Goal: Task Accomplishment & Management: Complete application form

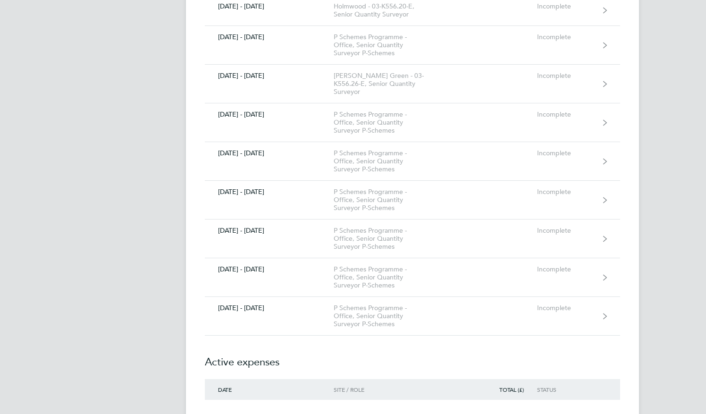
scroll to position [491, 0]
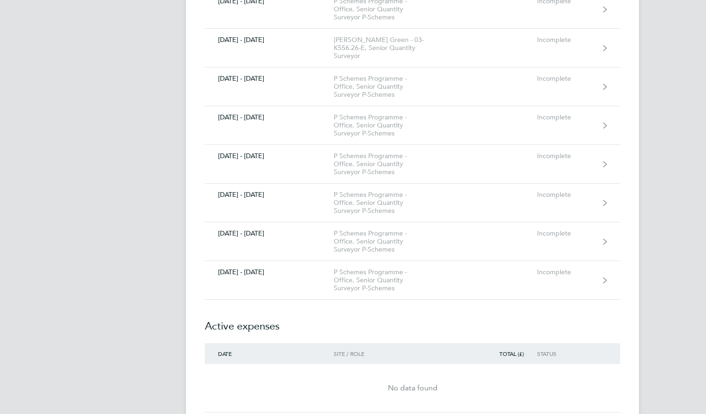
scroll to position [529, 0]
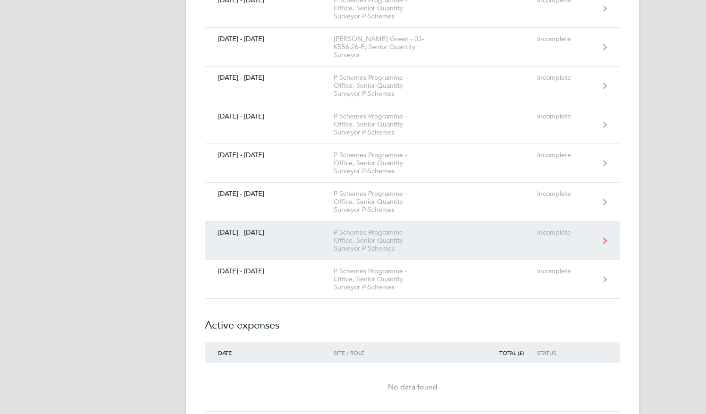
click at [257, 229] on div "[DATE] - [DATE]" at bounding box center [269, 233] width 129 height 8
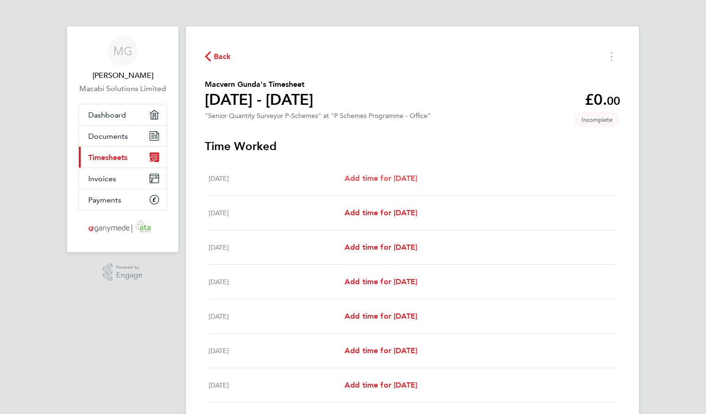
click at [364, 179] on span "Add time for [DATE]" at bounding box center [381, 178] width 73 height 9
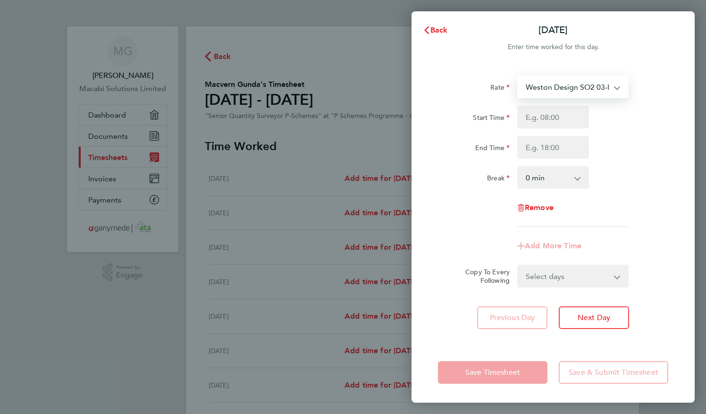
click at [601, 89] on select "Weston Design SO2 03-L702.01-E 9200082508P - 56.25 Merstham E2 03-K556.24-E2 92…" at bounding box center [567, 86] width 98 height 21
click at [652, 145] on div "End Time" at bounding box center [553, 147] width 238 height 23
click at [560, 121] on input "Start Time" at bounding box center [554, 117] width 72 height 23
type input "8"
click at [530, 120] on input "08" at bounding box center [554, 117] width 72 height 23
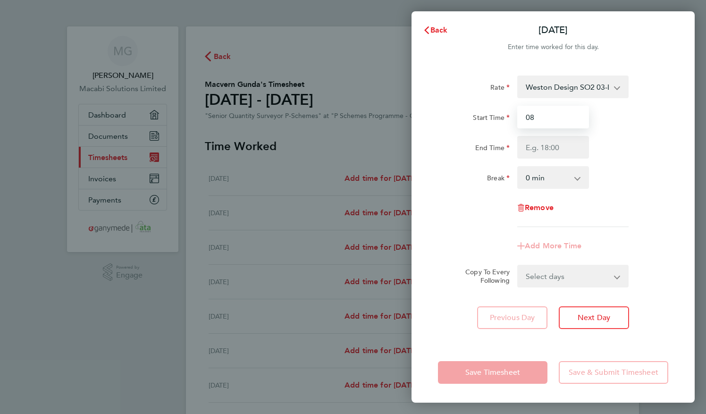
click at [530, 120] on input "08" at bounding box center [554, 117] width 72 height 23
type input "08:00"
click at [537, 146] on input "End Time" at bounding box center [554, 147] width 72 height 23
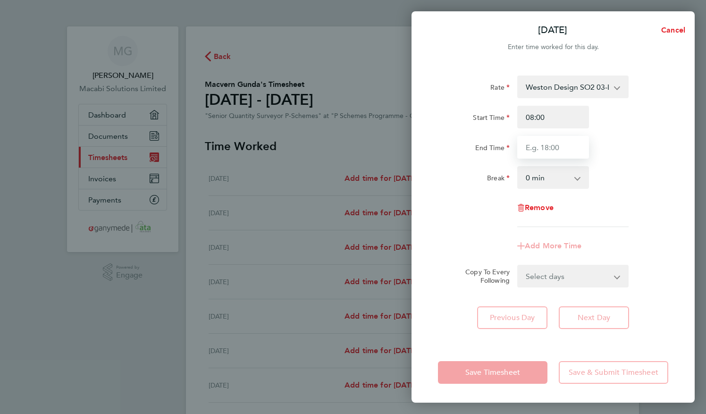
type input "16:00"
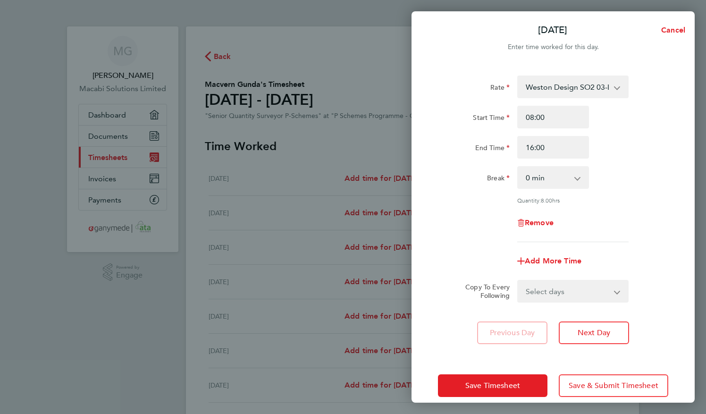
click at [652, 185] on div "Break 0 min 15 min 30 min 45 min 60 min 75 min 90 min" at bounding box center [553, 177] width 238 height 23
click at [600, 338] on button "Next Day" at bounding box center [594, 333] width 70 height 23
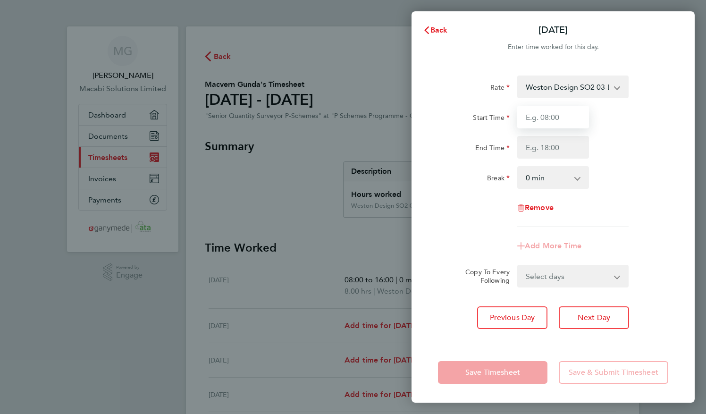
click at [554, 120] on input "Start Time" at bounding box center [554, 117] width 72 height 23
type input "08:00"
type input "16:00"
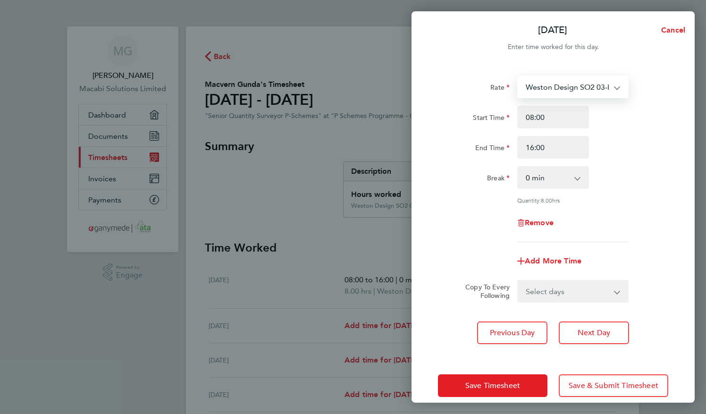
click at [580, 91] on select "Weston Design SO2 03-L702.01-E 9200082508P - 56.25 Hockford Design SO2 03-L706.…" at bounding box center [567, 86] width 98 height 21
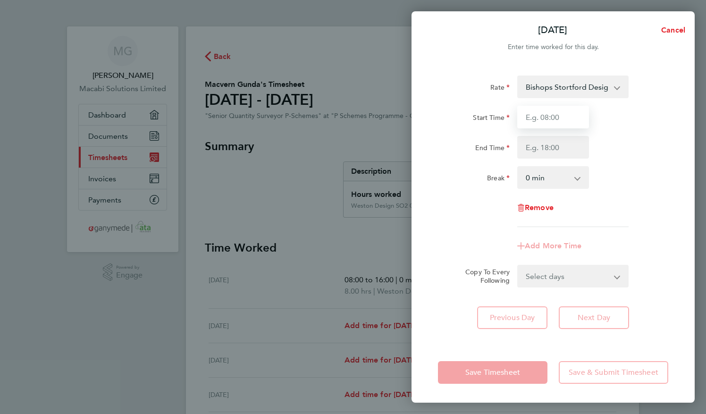
click at [551, 119] on input "Start Time" at bounding box center [554, 117] width 72 height 23
type input "08:00"
type input "16:00"
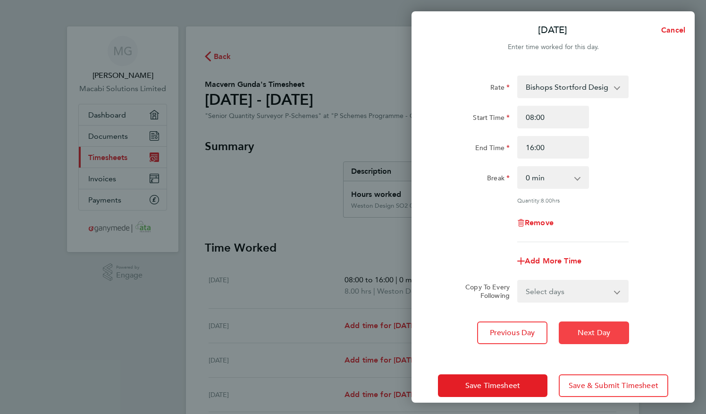
click at [586, 331] on span "Next Day" at bounding box center [594, 332] width 33 height 9
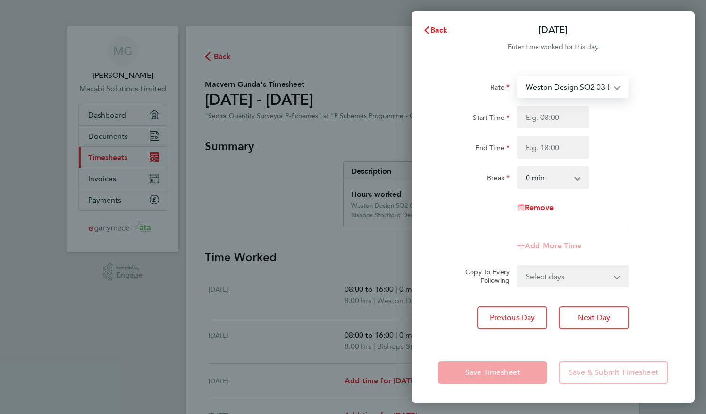
click at [583, 89] on select "Weston Design SO2 03-L702.01-E 9200082508P - 56.25 Hockford Design SO2 03-L706.…" at bounding box center [567, 86] width 98 height 21
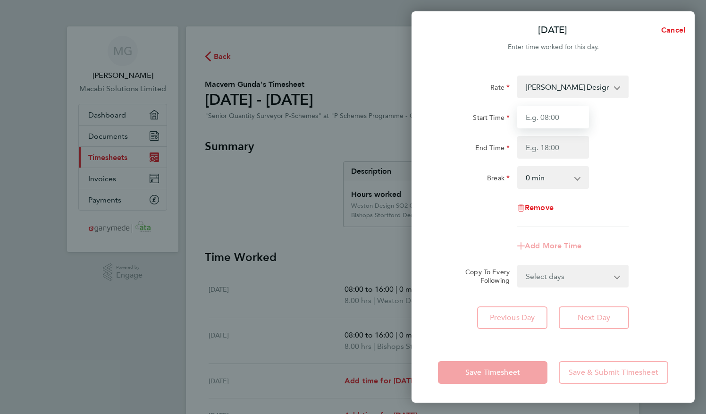
click at [552, 118] on input "Start Time" at bounding box center [554, 117] width 72 height 23
type input "08:00"
type input "16:00"
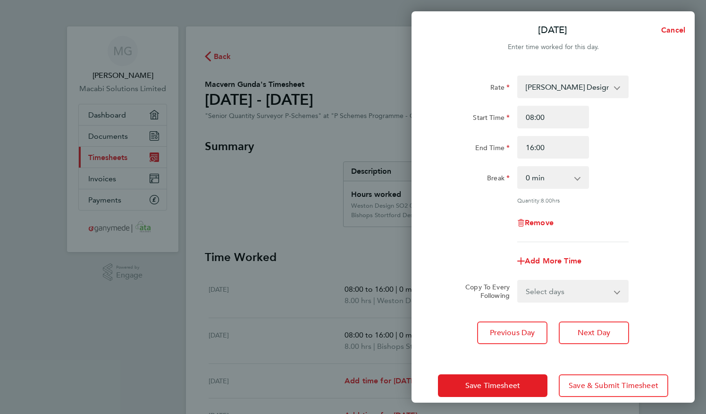
click at [648, 256] on div "Add More Time" at bounding box center [553, 261] width 238 height 23
click at [598, 334] on span "Next Day" at bounding box center [594, 332] width 33 height 9
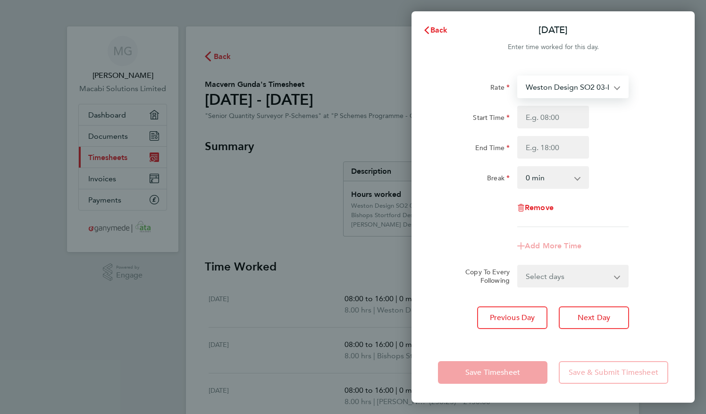
click at [589, 89] on select "Weston Design SO2 03-L702.01-E 9200082508P - 56.25 Hockford Design SO2 03-L706.…" at bounding box center [567, 86] width 98 height 21
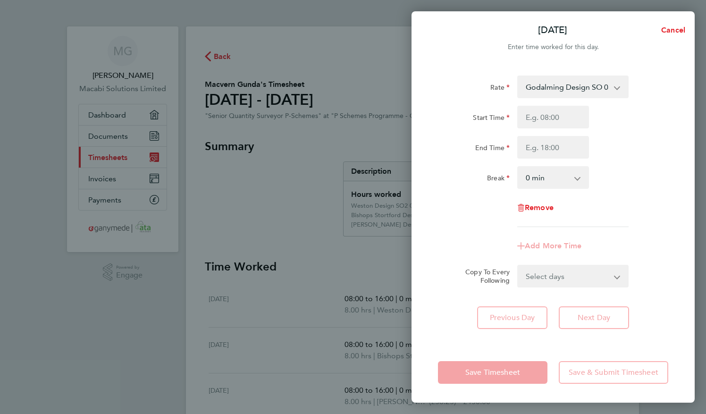
click at [635, 136] on div "End Time" at bounding box center [553, 147] width 238 height 23
click at [553, 110] on input "Start Time" at bounding box center [554, 117] width 72 height 23
type input "08:00"
type input "16:00"
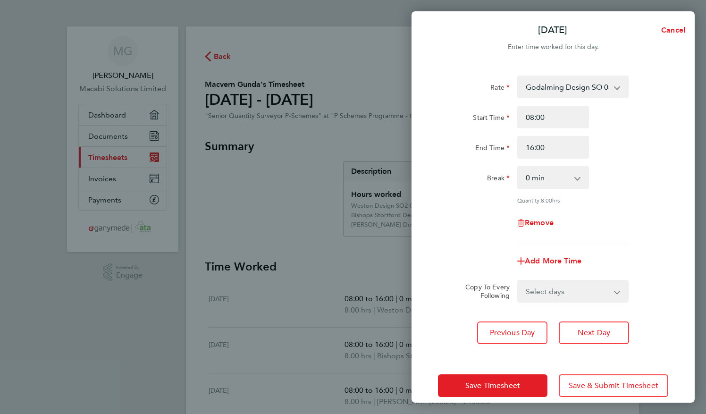
click at [631, 202] on div "Quantity: 8.00 hrs" at bounding box center [573, 200] width 119 height 8
click at [640, 226] on div "Remove" at bounding box center [553, 223] width 238 height 23
click at [601, 330] on span "Next Day" at bounding box center [594, 332] width 33 height 9
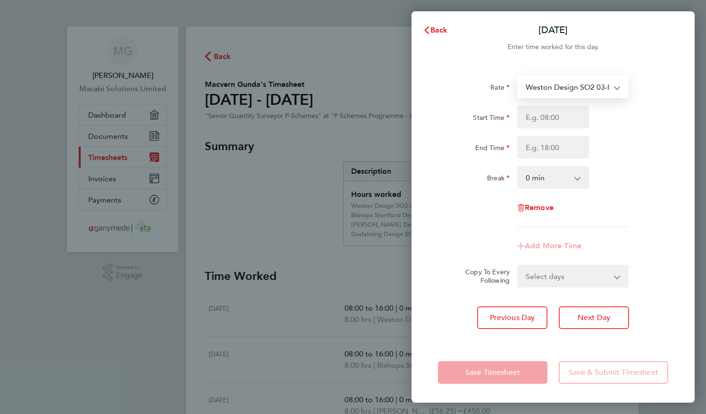
click at [595, 87] on select "Weston Design SO2 03-L702.01-E 9200082508P - 56.25 Hockford Design SO2 03-L706.…" at bounding box center [567, 86] width 98 height 21
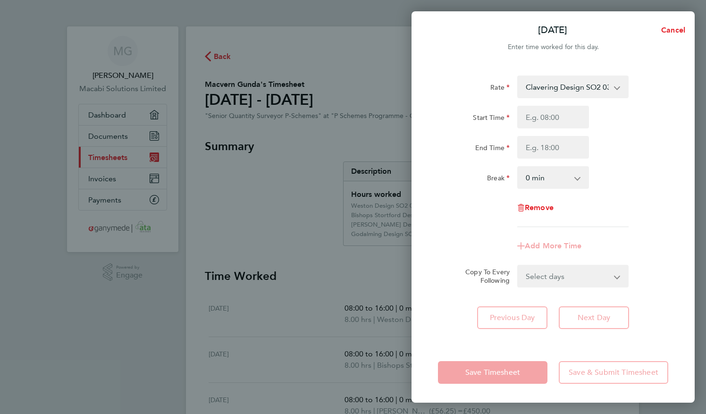
click at [642, 171] on div "Break 0 min 15 min 30 min 45 min 60 min 75 min 90 min" at bounding box center [553, 177] width 238 height 23
click at [560, 115] on input "Start Time" at bounding box center [554, 117] width 72 height 23
type input "08:00"
type input "16:00"
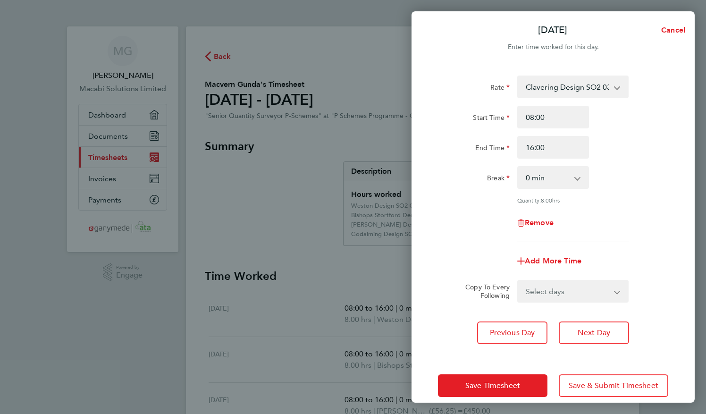
click at [627, 190] on div "Rate Clavering Design SO2 03-L719.01-E 9200081235P - 56.25 Hockford Design SO2 …" at bounding box center [553, 159] width 230 height 167
click at [491, 392] on button "Save Timesheet" at bounding box center [493, 385] width 110 height 23
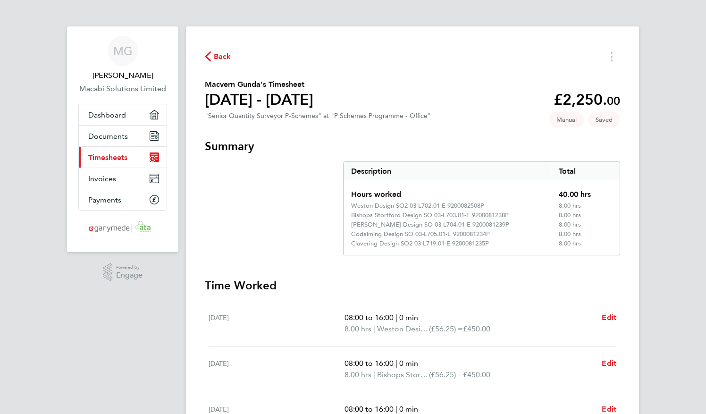
click at [620, 294] on div "Back Macvern Gunda's Timesheet [DATE] - [DATE] £2,250. 00 "Senior Quantity Surv…" at bounding box center [412, 346] width 453 height 640
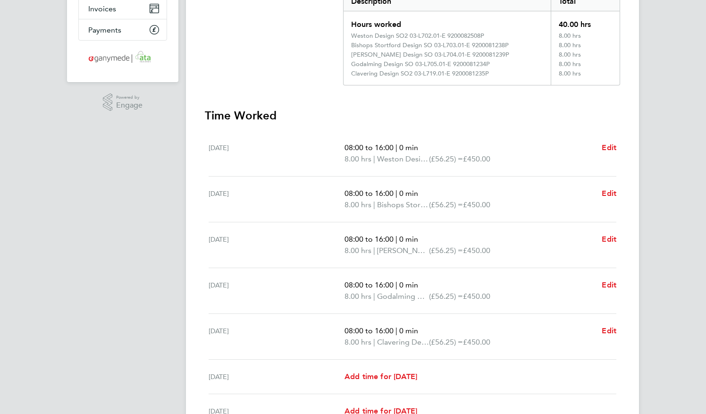
scroll to position [189, 0]
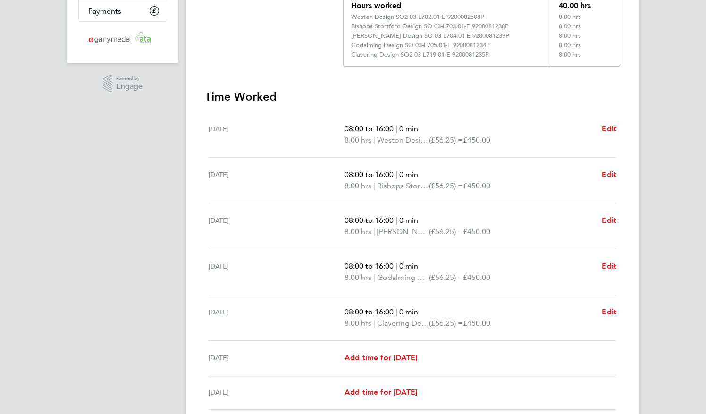
click at [594, 375] on div "[DATE] Add time for [DATE] Add time for [DATE]" at bounding box center [413, 392] width 408 height 34
click at [664, 305] on div "MG Macvern [PERSON_NAME] Solutions Limited Applications: Dashboard Documents Cu…" at bounding box center [353, 152] width 706 height 682
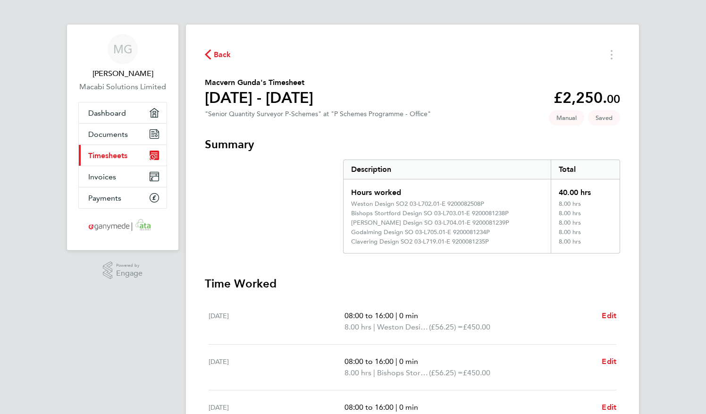
scroll to position [0, 0]
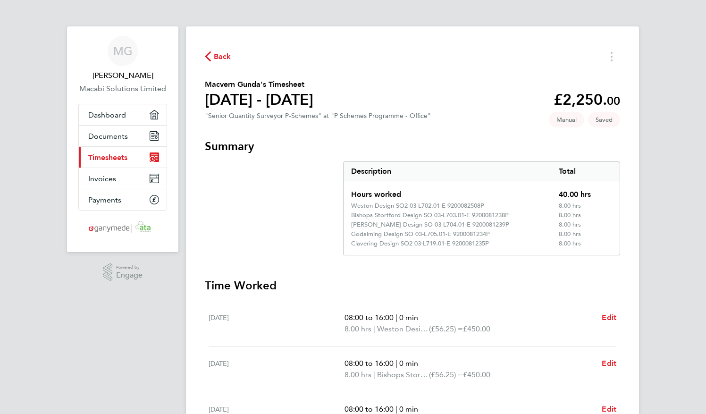
click at [603, 273] on section "Summary Description Total Hours worked 40.00 hrs Weston Design SO2 03-L702.01-E…" at bounding box center [413, 391] width 416 height 505
click at [668, 315] on div "MG Macvern [PERSON_NAME] Solutions Limited Applications: Dashboard Documents Cu…" at bounding box center [353, 341] width 706 height 682
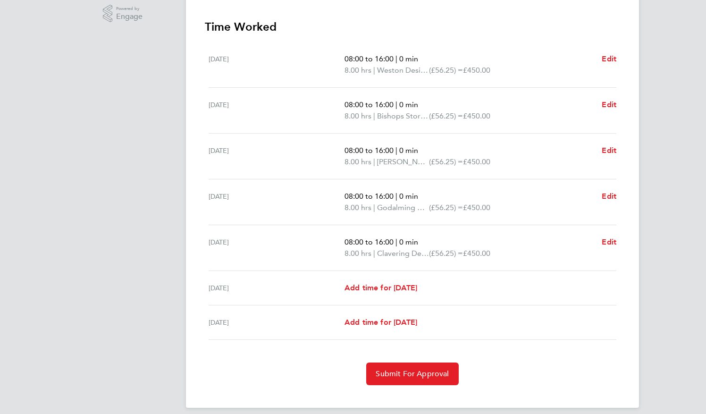
scroll to position [266, 0]
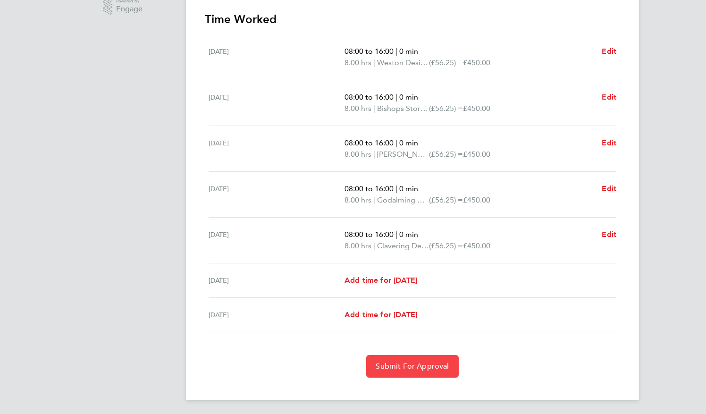
click at [414, 369] on button "Submit For Approval" at bounding box center [412, 366] width 92 height 23
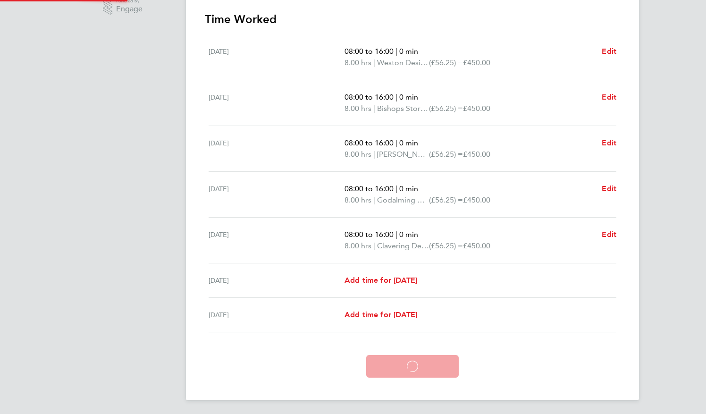
scroll to position [221, 0]
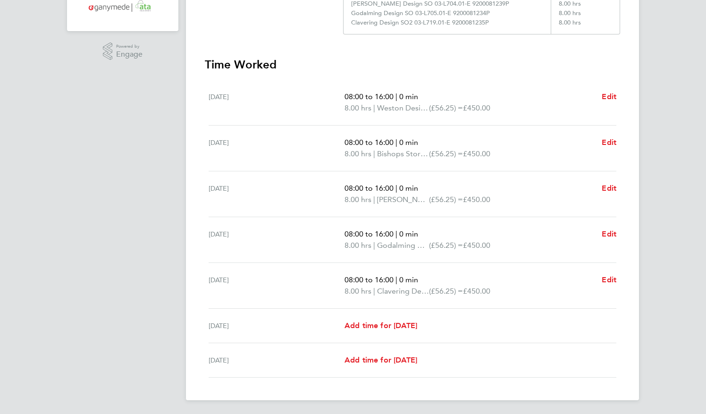
click at [661, 300] on div "MG Macvern [PERSON_NAME] Solutions Limited Applications: Dashboard Documents Cu…" at bounding box center [353, 97] width 706 height 636
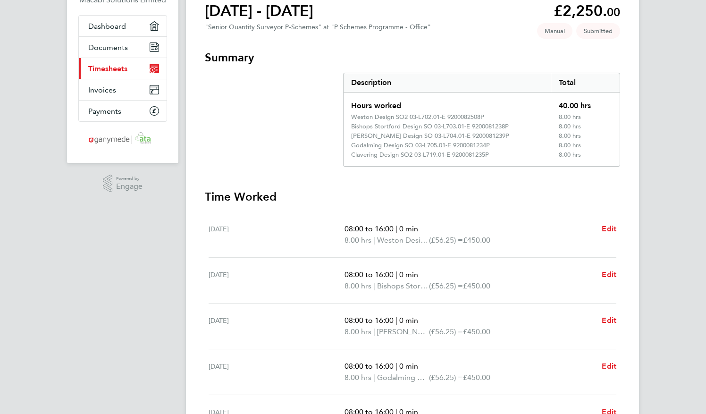
scroll to position [0, 0]
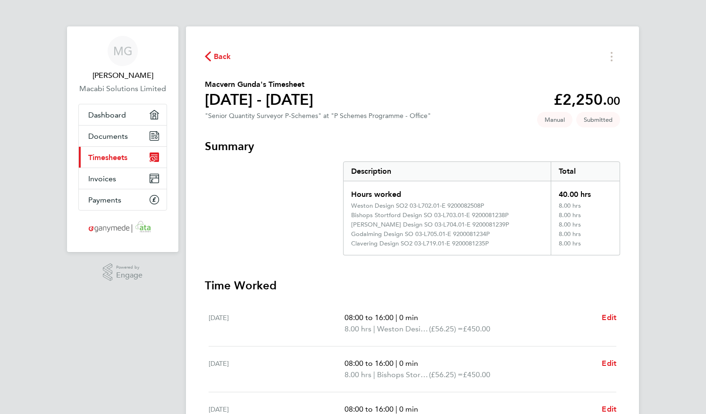
click at [490, 283] on h3 "Time Worked" at bounding box center [413, 285] width 416 height 15
click at [685, 167] on div "MG Macvern [PERSON_NAME] Solutions Limited Applications: Dashboard Documents Cu…" at bounding box center [353, 318] width 706 height 636
